Goal: Find specific page/section: Find specific page/section

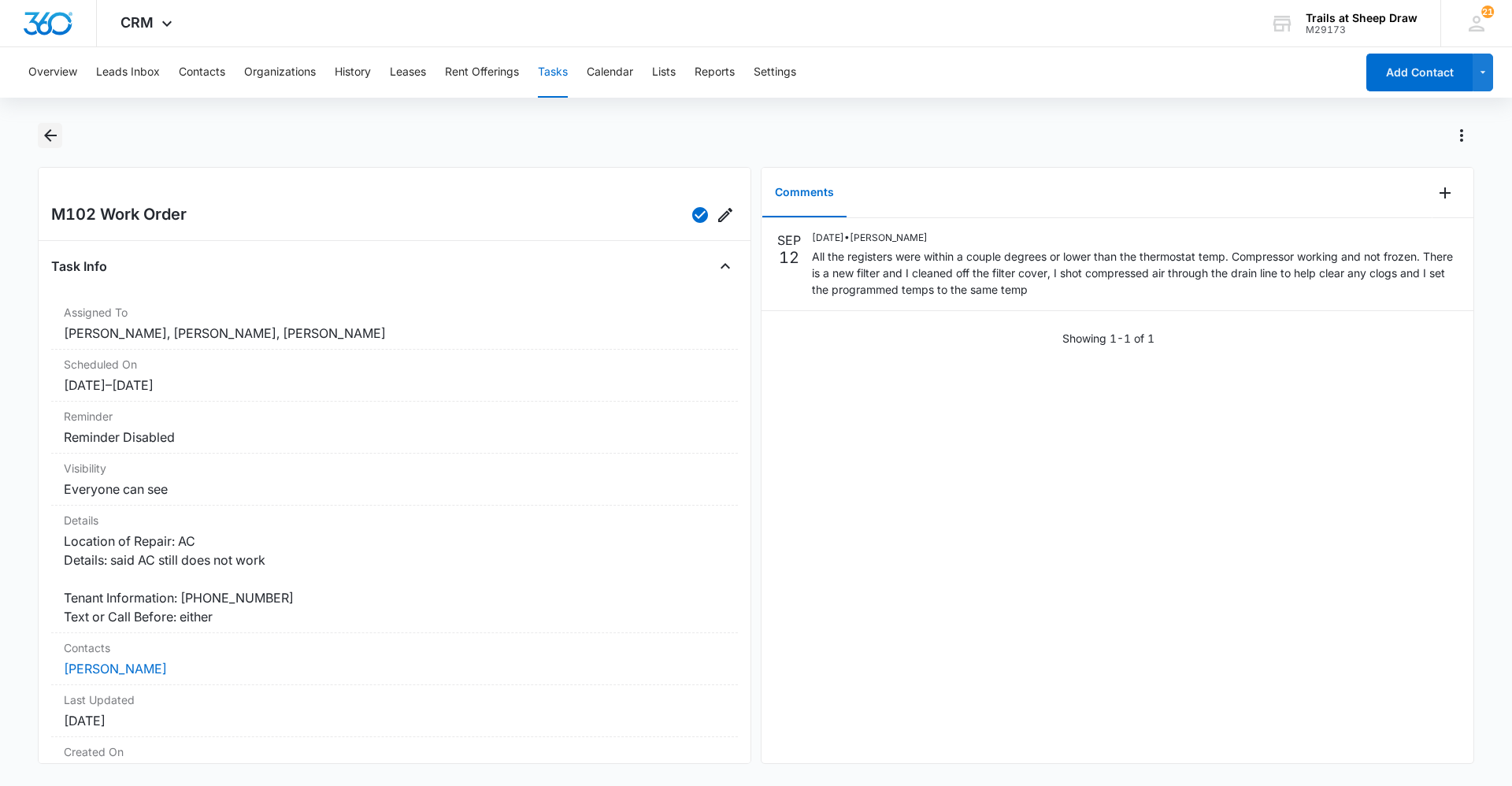
click at [55, 134] on icon "Back" at bounding box center [51, 136] width 19 height 19
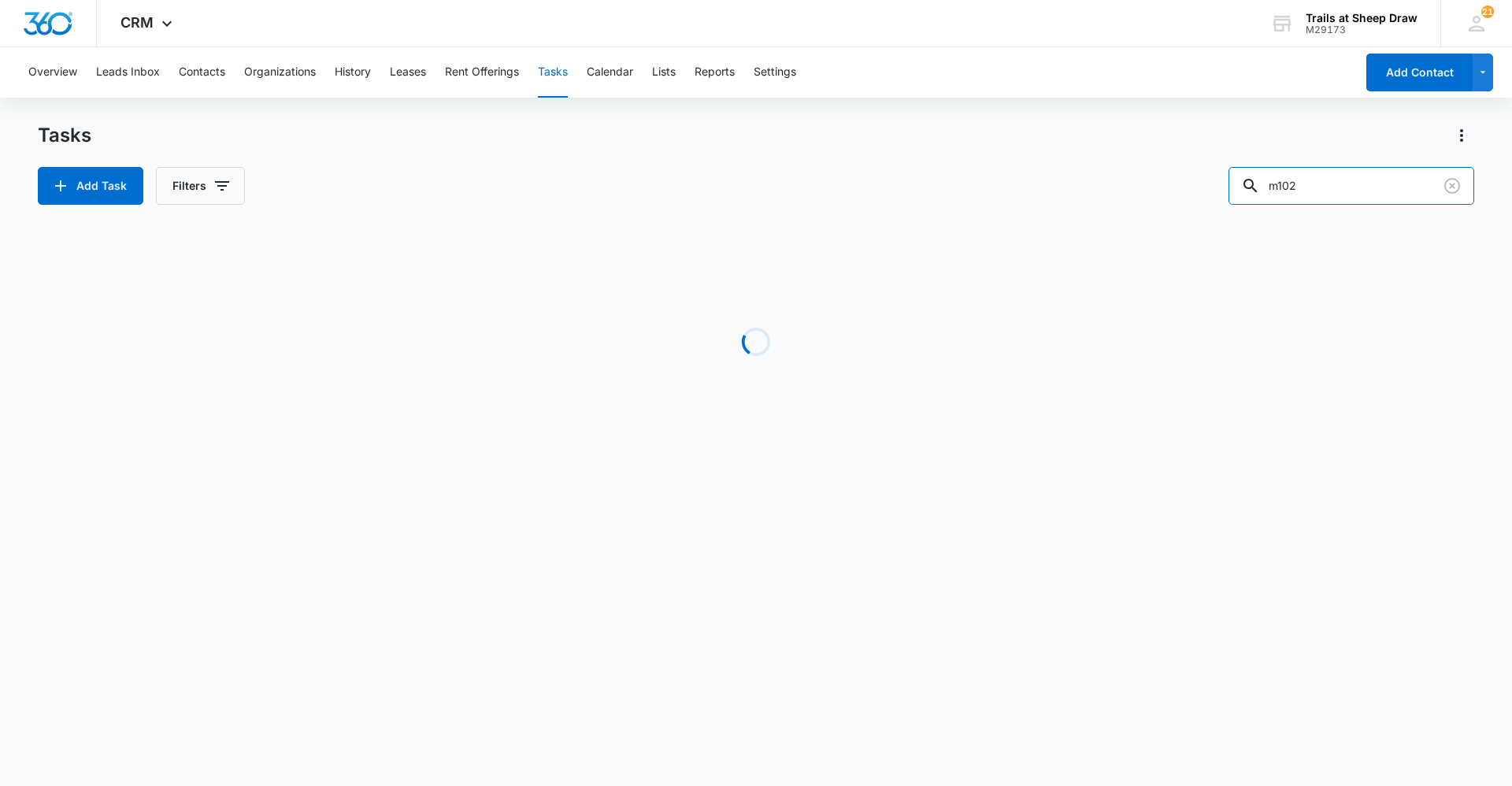
drag, startPoint x: 1340, startPoint y: 191, endPoint x: 982, endPoint y: 144, distance: 361.1
click at [982, 144] on div "Tasks Add Task Filters m102" at bounding box center [756, 164] width 1437 height 82
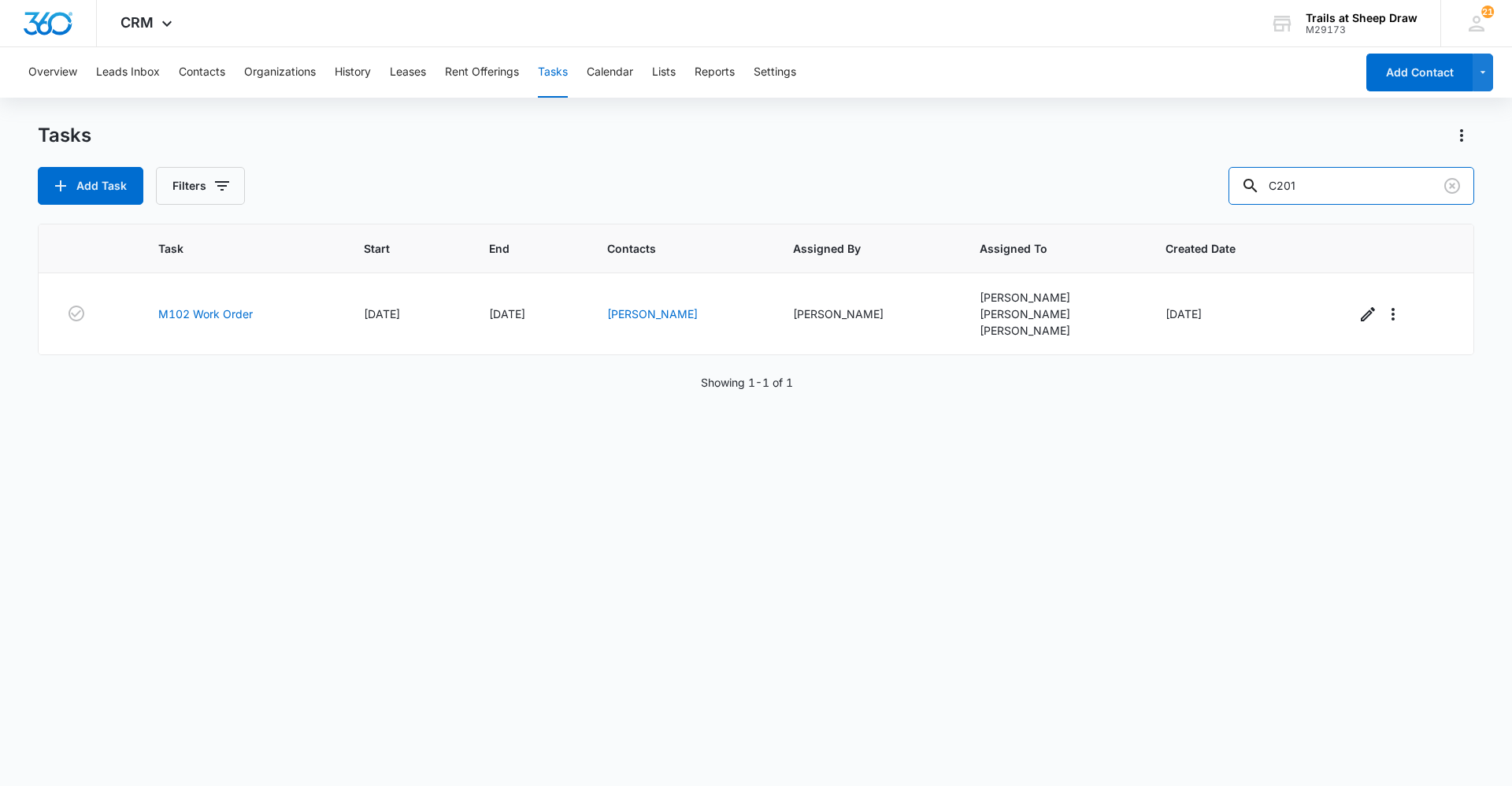
type input "C201"
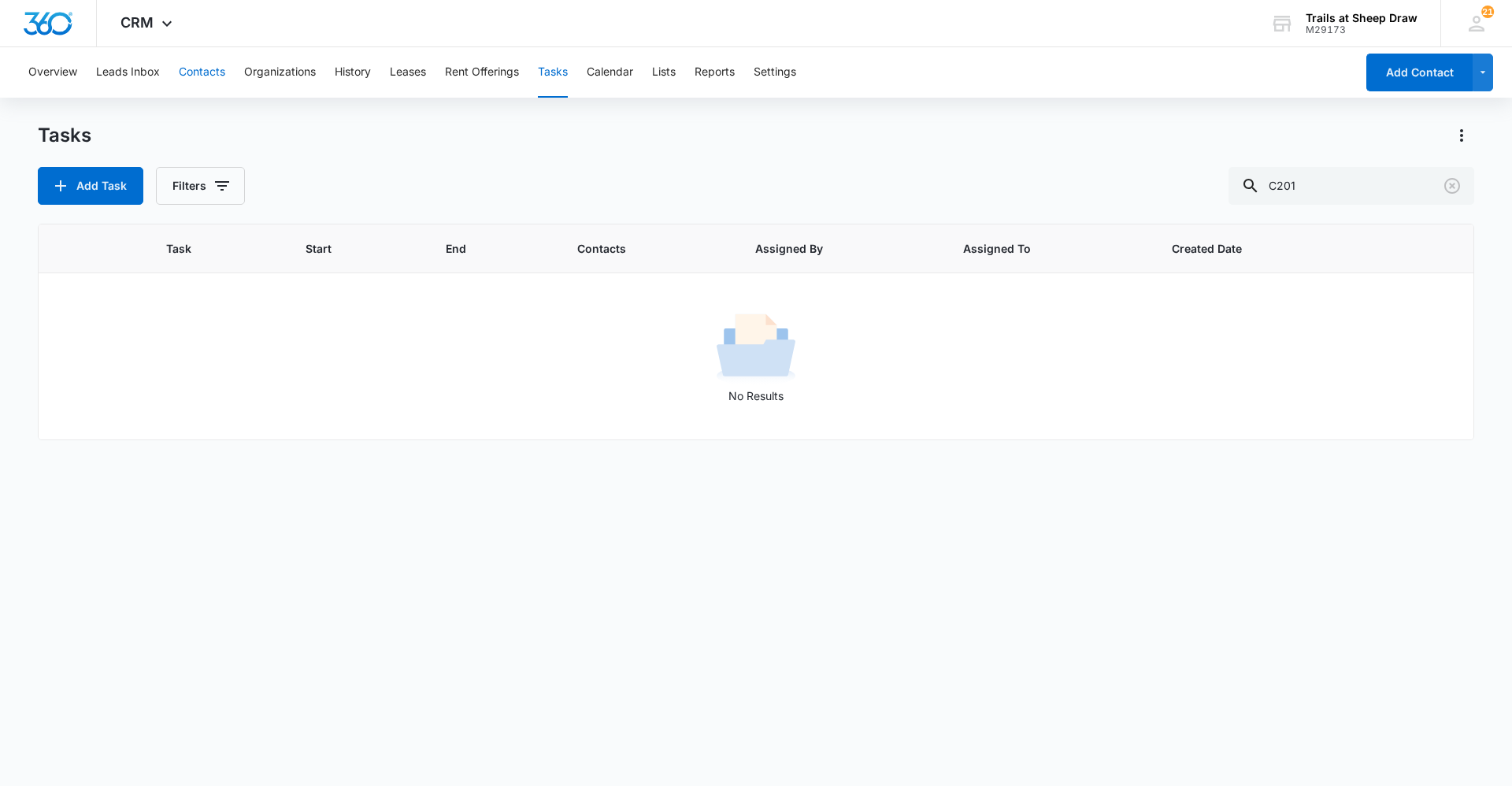
click at [181, 63] on button "Contacts" at bounding box center [202, 72] width 47 height 50
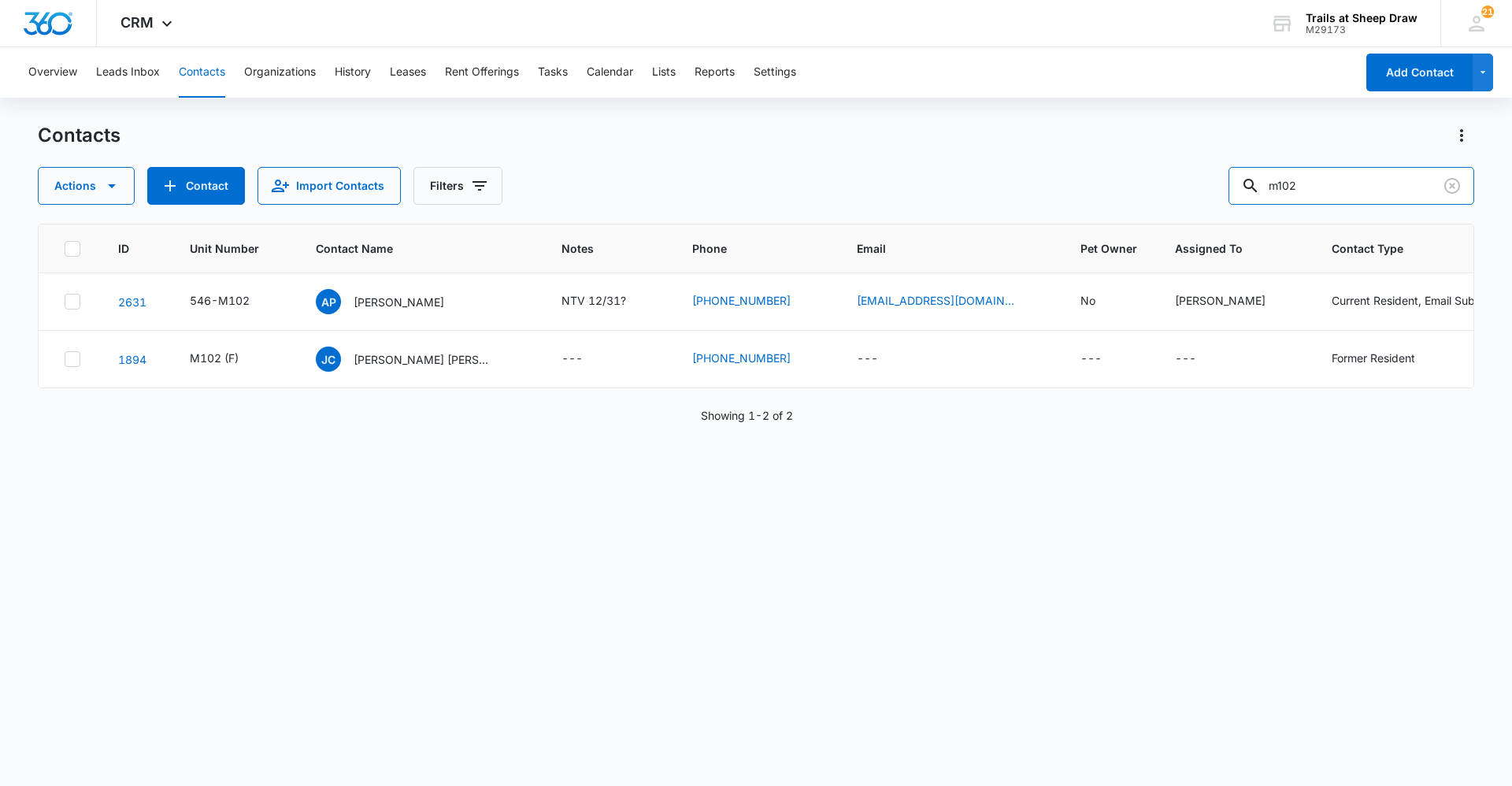
drag, startPoint x: 1364, startPoint y: 184, endPoint x: 1028, endPoint y: 186, distance: 336.0
click at [1028, 186] on div "Actions Contact Import Contacts Filters m102" at bounding box center [756, 186] width 1437 height 38
type input "C201"
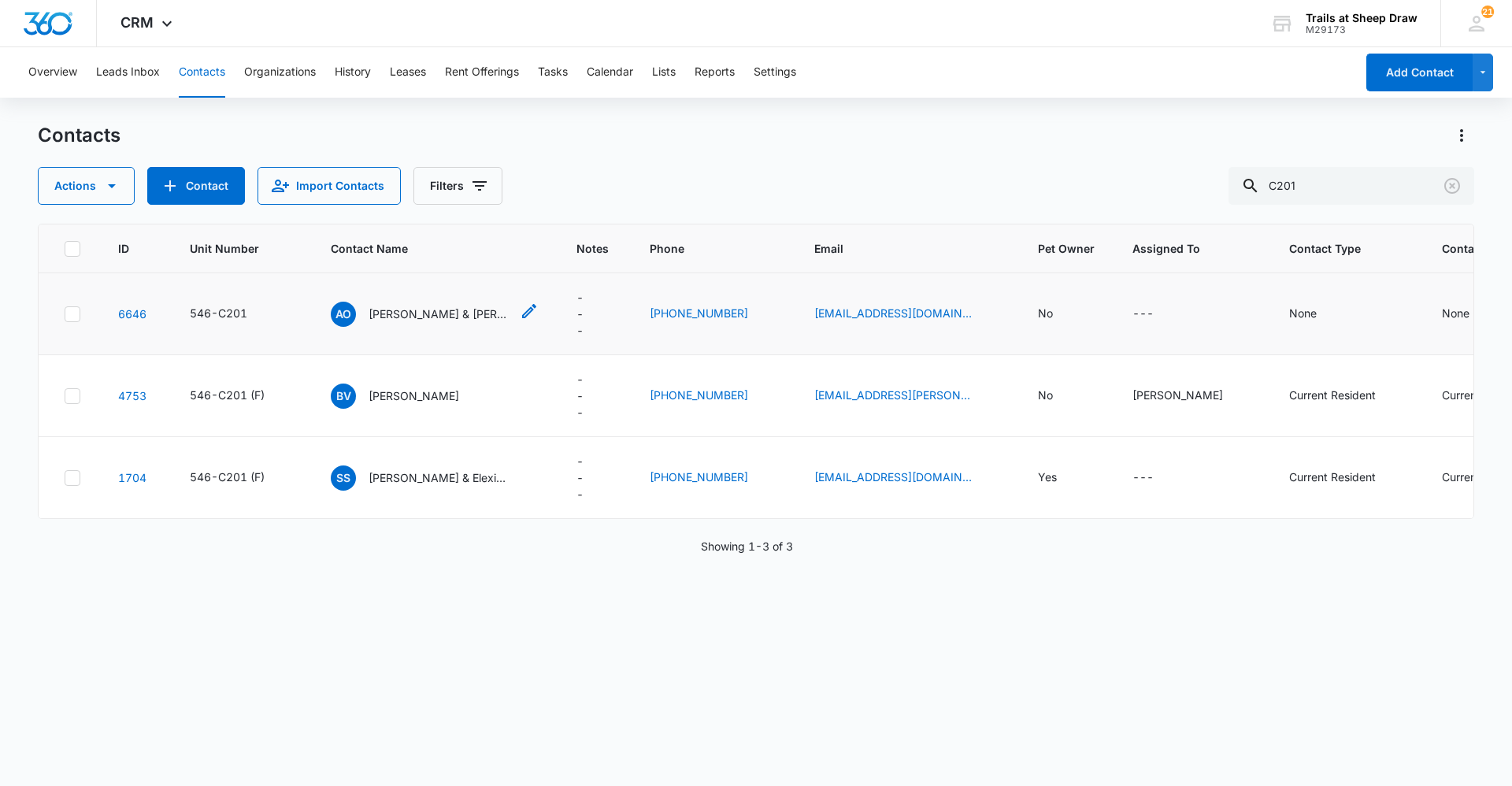
click at [409, 310] on p "[PERSON_NAME] & [PERSON_NAME] [PERSON_NAME]" at bounding box center [439, 314] width 142 height 17
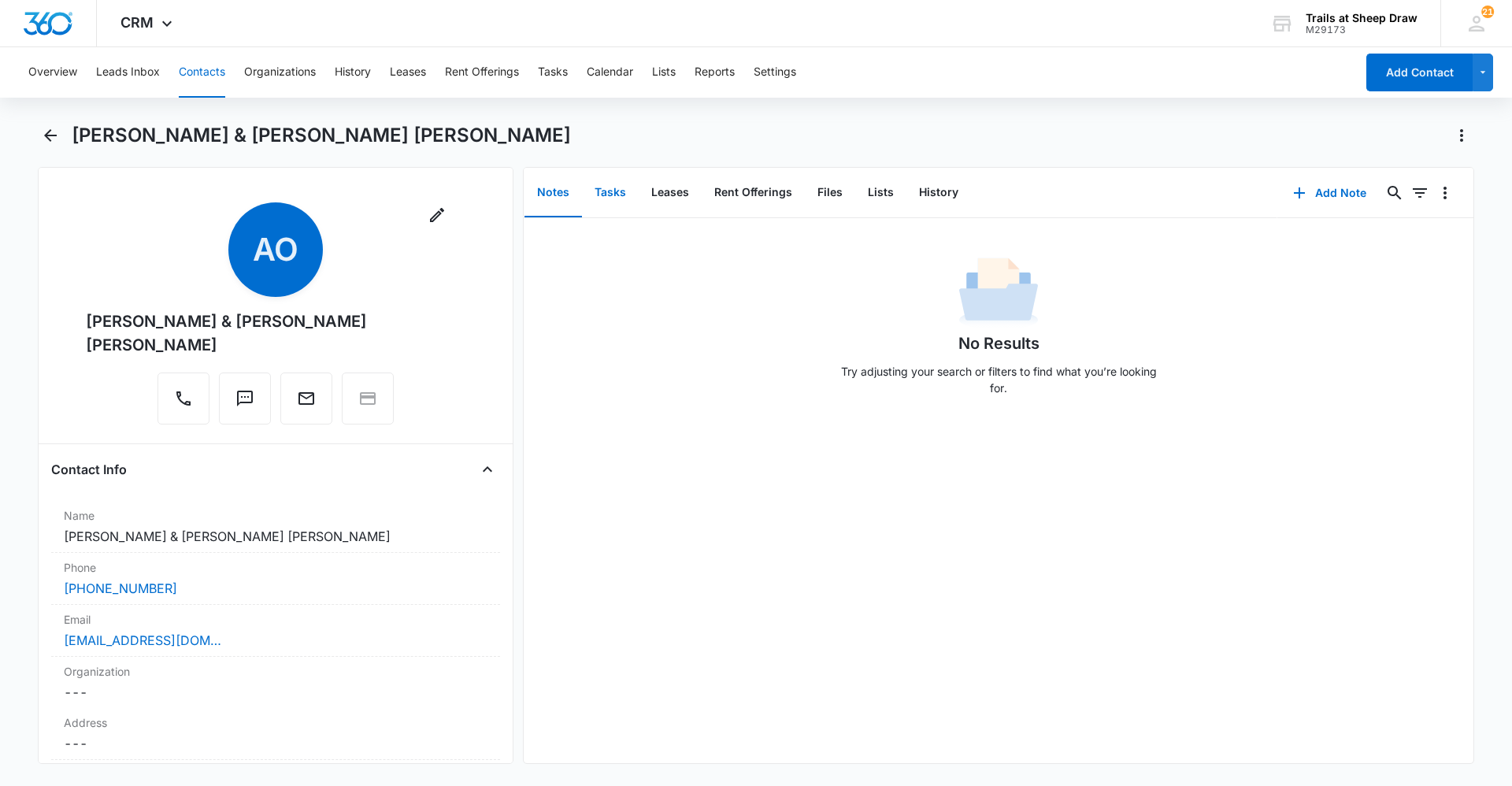
click at [613, 201] on button "Tasks" at bounding box center [610, 192] width 56 height 48
